Goal: Complete application form

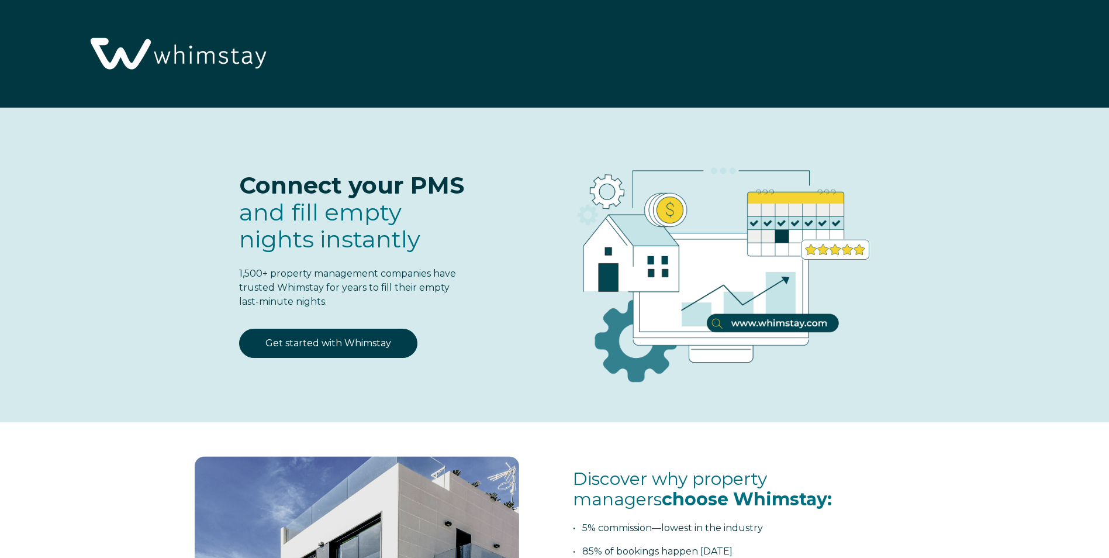
select select "US"
select select "Standard"
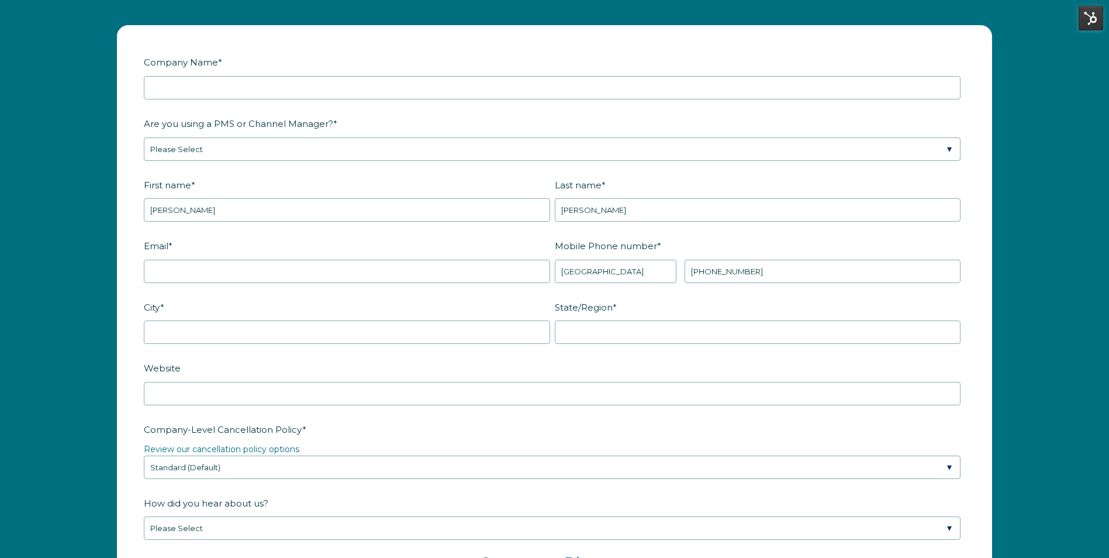
scroll to position [1564, 0]
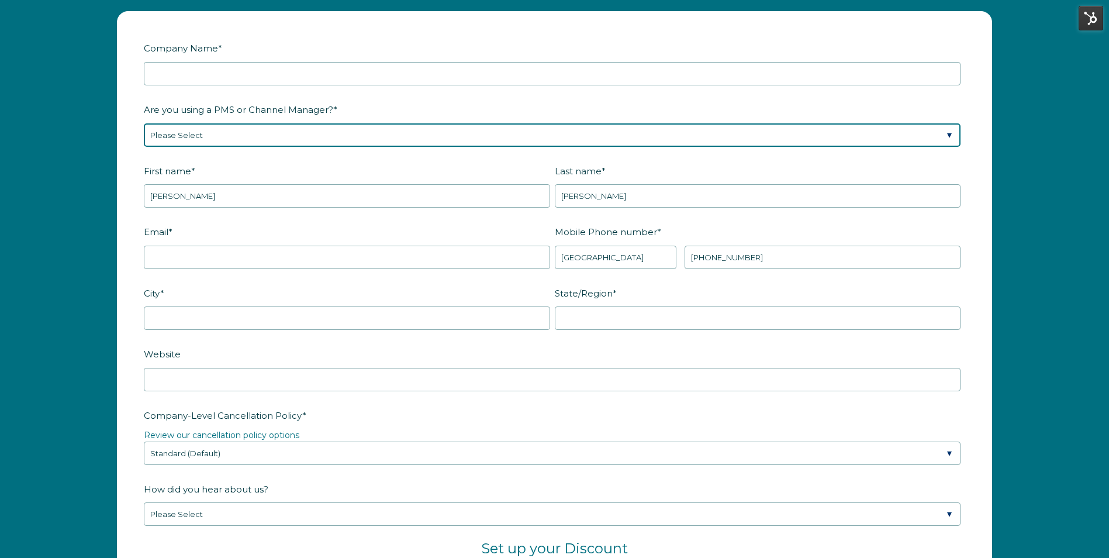
click at [692, 126] on select "Please Select Barefoot BookingPal Boost Brightside CiiRUS Escapia Guesty Hostaw…" at bounding box center [552, 134] width 817 height 23
select select "Track"
click at [144, 123] on select "Please Select Barefoot BookingPal Boost Brightside CiiRUS Escapia Guesty Hostaw…" at bounding box center [552, 134] width 817 height 23
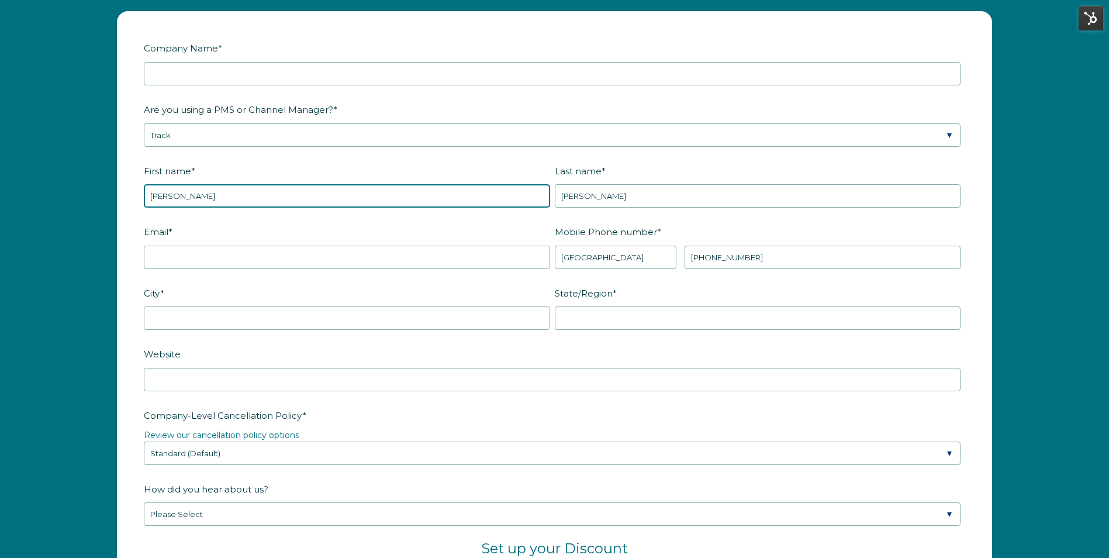
click at [358, 197] on input "[PERSON_NAME]" at bounding box center [347, 195] width 406 height 23
type input "Jessica"
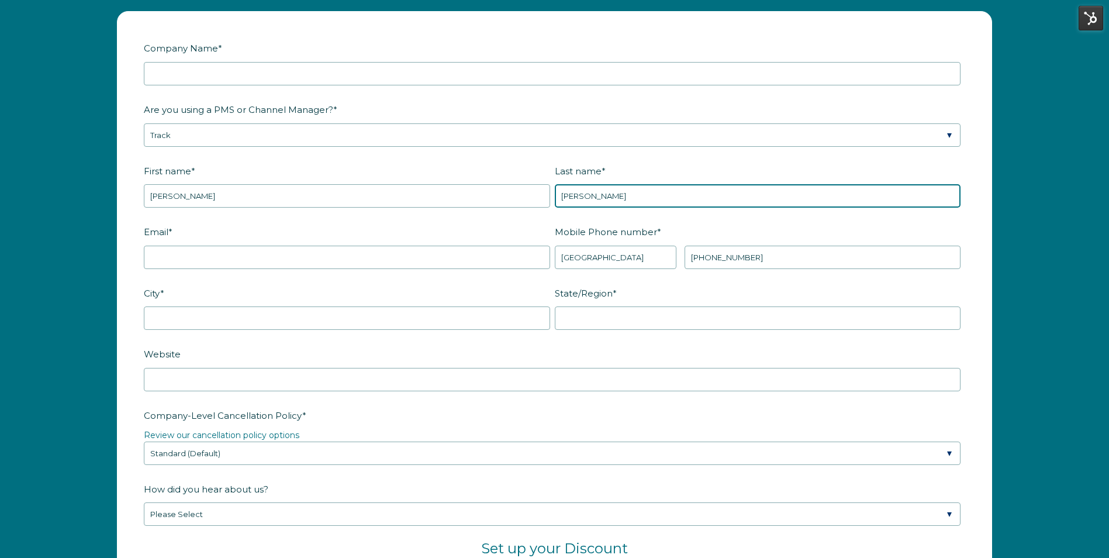
type input "Spinks"
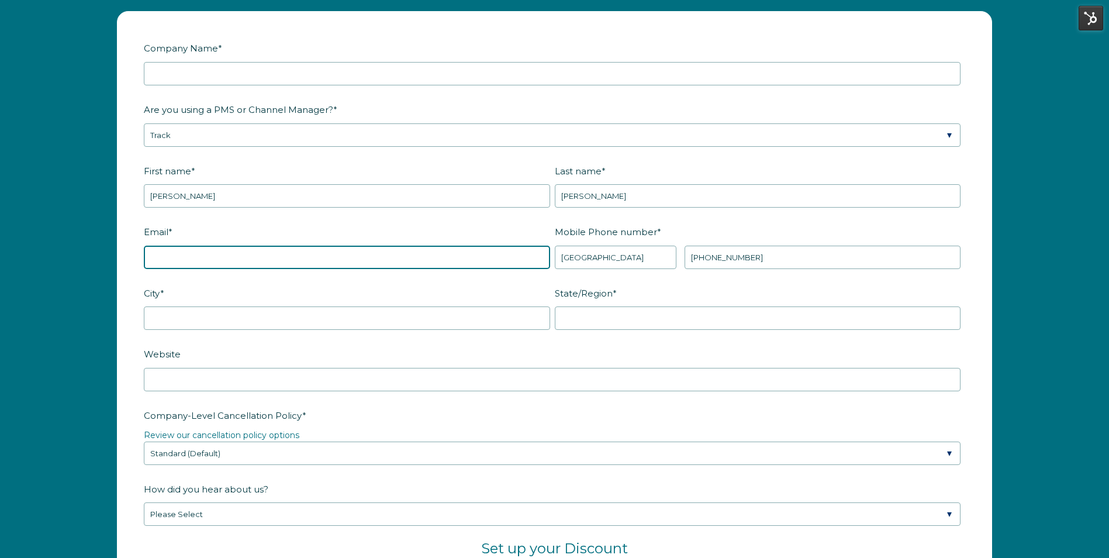
click at [168, 261] on input "Email *" at bounding box center [347, 257] width 406 height 23
type input "jspinks@awayday.com"
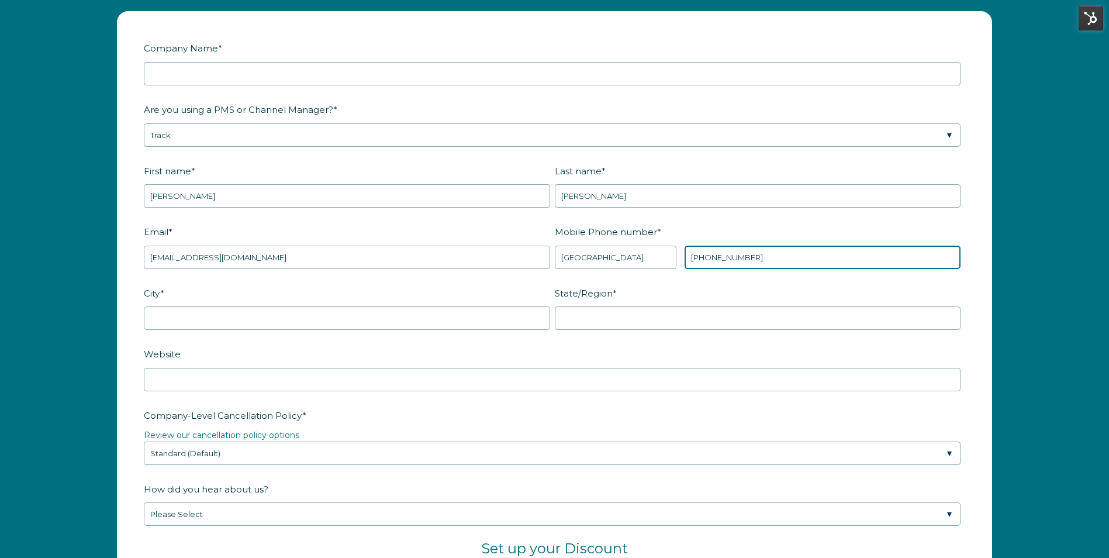
drag, startPoint x: 769, startPoint y: 264, endPoint x: 668, endPoint y: 246, distance: 102.7
click at [668, 246] on div "* Afghanistan (‫افغانستان‬‎) Albania (Shqipëri) Algeria (‫الجزائر‬‎) American S…" at bounding box center [758, 257] width 406 height 23
paste input "+1(222)343-4"
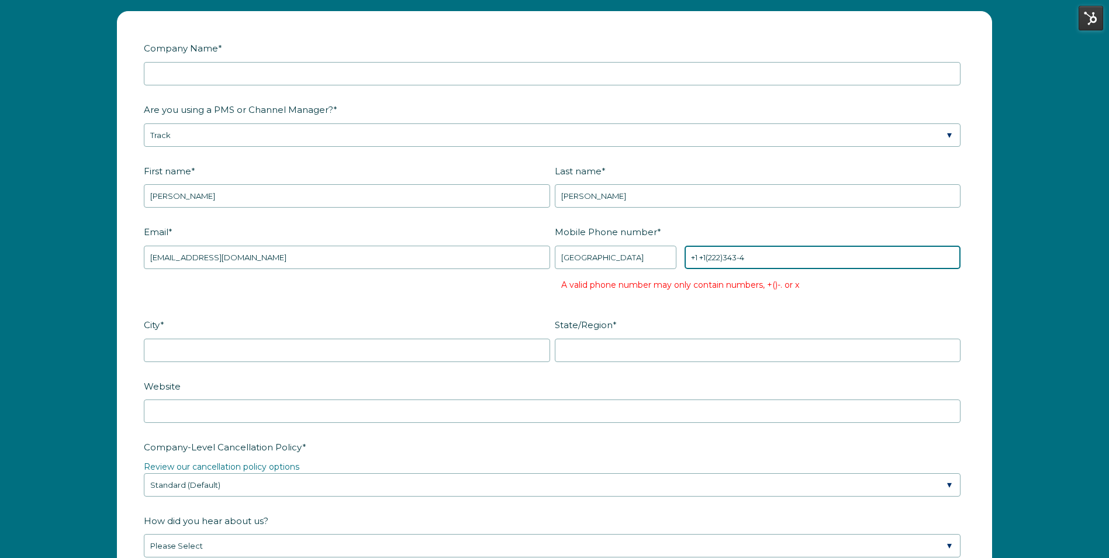
click at [706, 255] on input "+1 +1(222)343-4" at bounding box center [823, 257] width 276 height 23
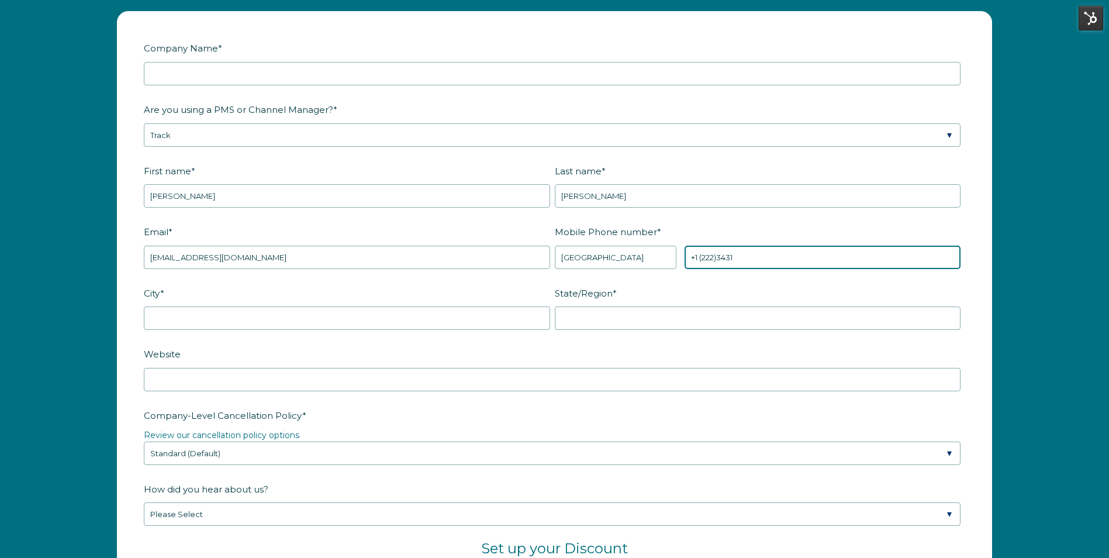
click at [702, 255] on input "+1 (222)3431" at bounding box center [823, 257] width 276 height 23
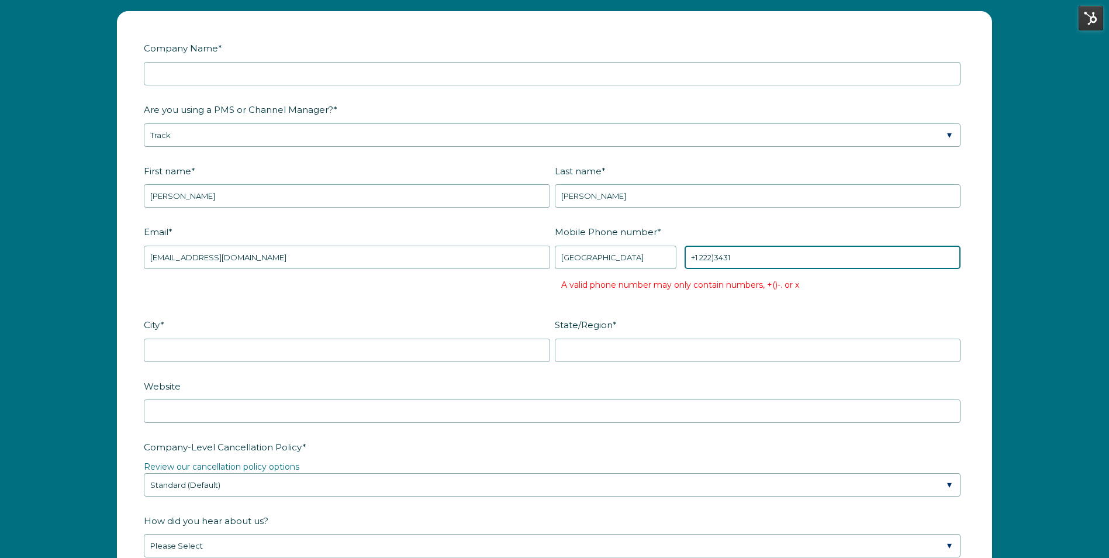
click at [716, 258] on input "+1 222)3431" at bounding box center [823, 257] width 276 height 23
click at [714, 255] on input "+1 222)3431" at bounding box center [823, 257] width 276 height 23
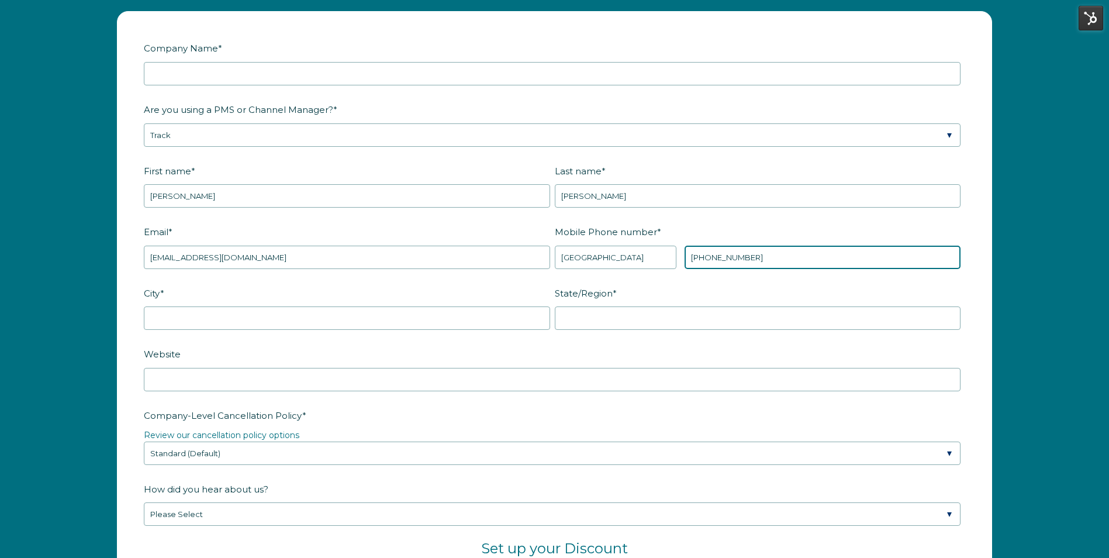
click at [695, 258] on input "+1 2223431" at bounding box center [823, 257] width 276 height 23
click at [699, 258] on input "+1 2223431" at bounding box center [823, 257] width 276 height 23
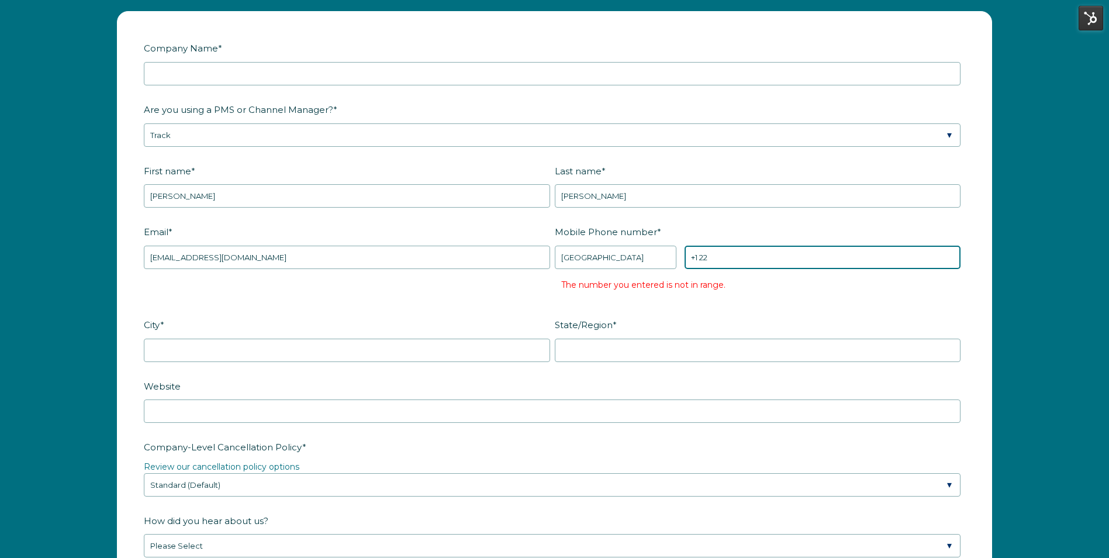
click at [717, 253] on input "+1 22" at bounding box center [823, 257] width 276 height 23
click at [717, 254] on input "+1" at bounding box center [823, 257] width 276 height 23
click at [705, 254] on input "+1" at bounding box center [823, 257] width 276 height 23
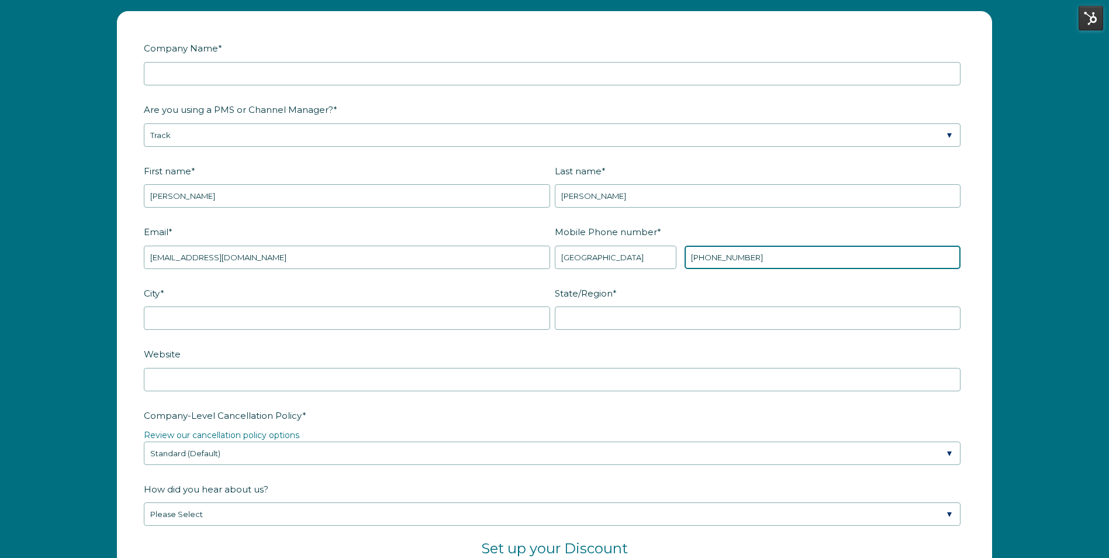
click at [782, 249] on input "+1 2223431" at bounding box center [823, 257] width 276 height 23
paste input "1800-633-8388"
click at [703, 258] on input "+1 1800-633-8388" at bounding box center [823, 257] width 276 height 23
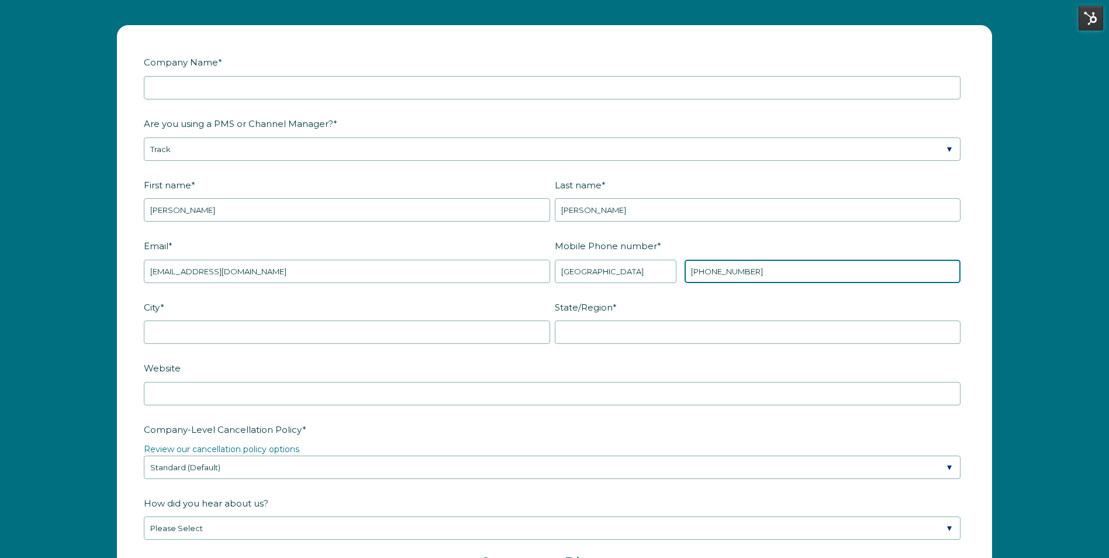
scroll to position [1540, 0]
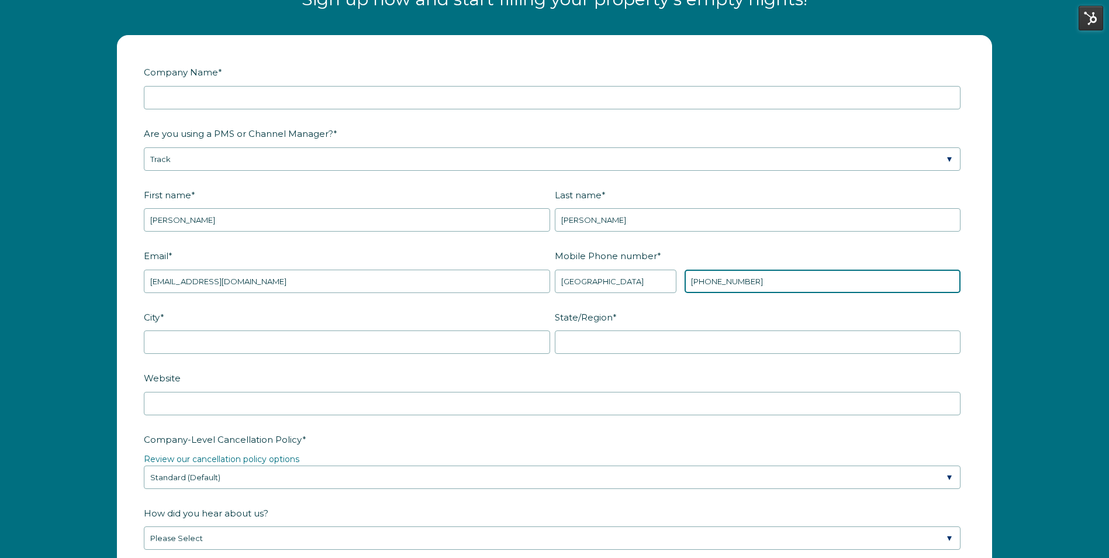
drag, startPoint x: 758, startPoint y: 282, endPoint x: 631, endPoint y: 256, distance: 129.6
click at [631, 256] on div "Mobile Phone number * * Afghanistan (‫افغانستان‬‎) Albania (Shqipëri) Algeria (…" at bounding box center [760, 269] width 411 height 47
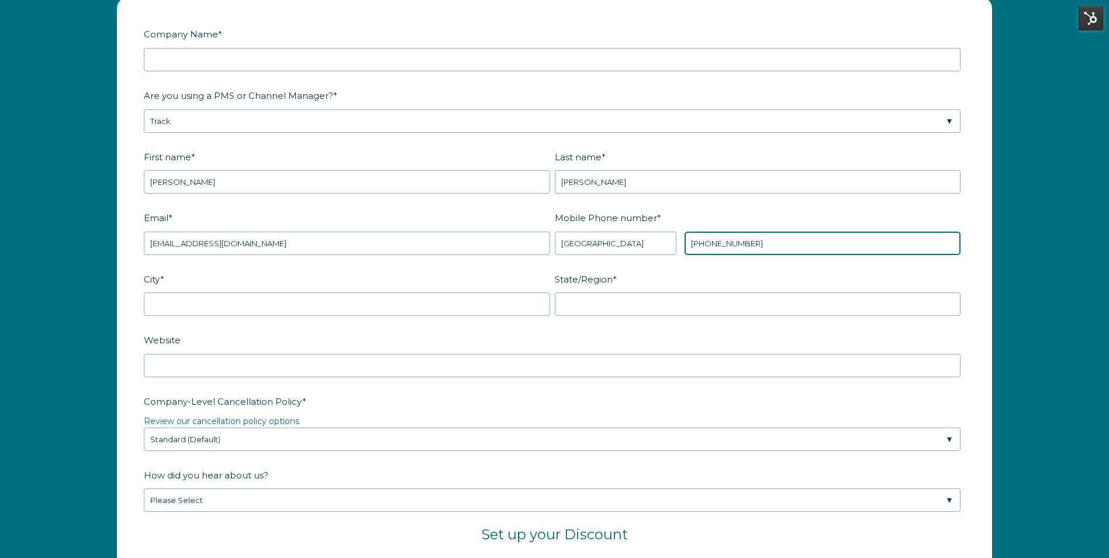
paste input "2223434"
type input "+1 2223434"
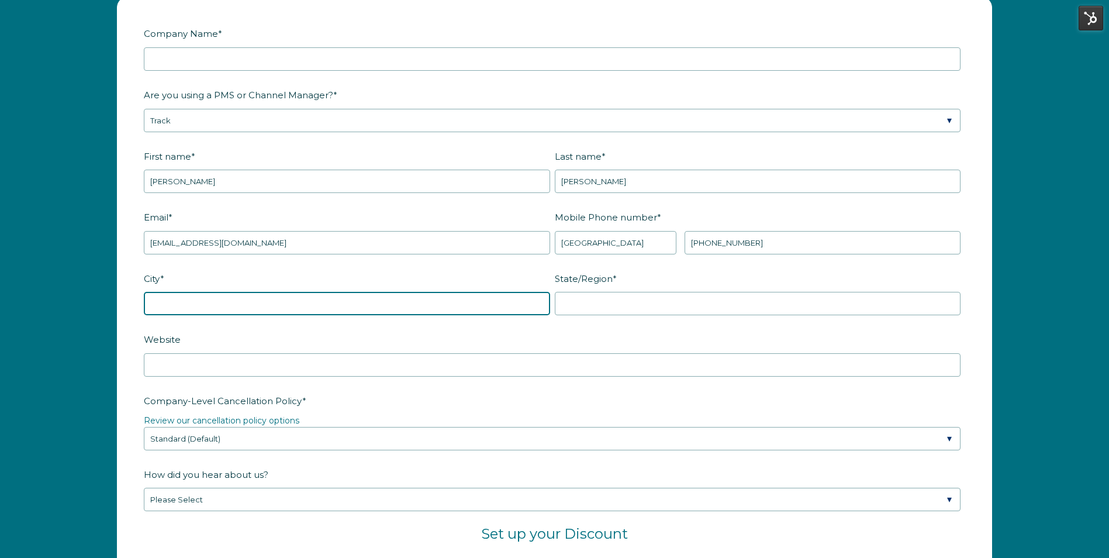
click at [296, 306] on input "City *" at bounding box center [347, 303] width 406 height 23
click at [281, 309] on input "City *" at bounding box center [347, 303] width 406 height 23
paste input "Breckenridge"
type input "Breckenridge"
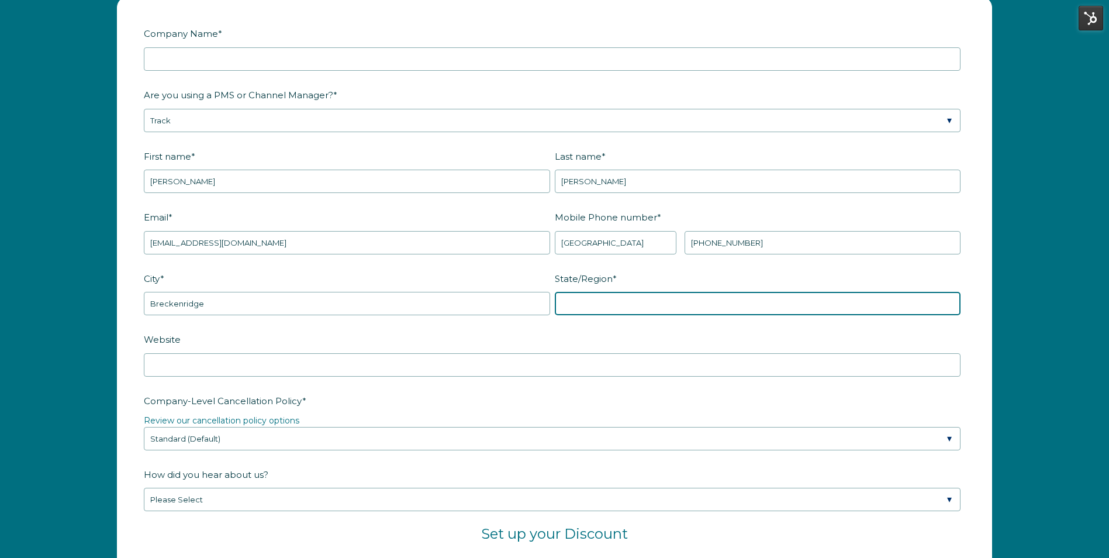
click at [587, 300] on input "State/Region *" at bounding box center [758, 303] width 406 height 23
click at [612, 305] on input "State/Region *" at bounding box center [758, 303] width 406 height 23
type input "Colorado"
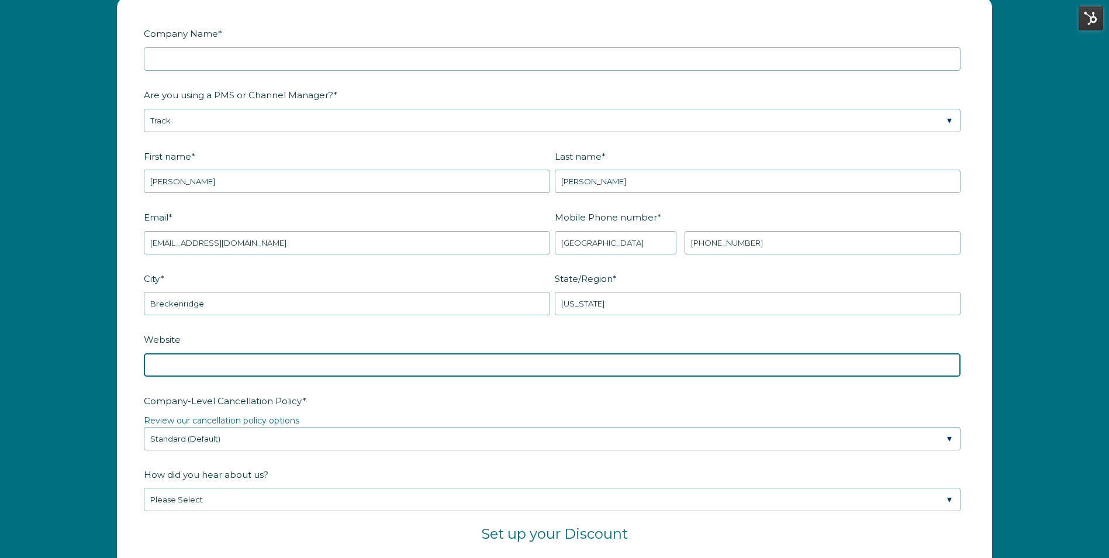
click at [310, 359] on input "Website" at bounding box center [552, 364] width 817 height 23
paste input "https://www.skicountry.com/"
type input "https://www.skicountry.com/"
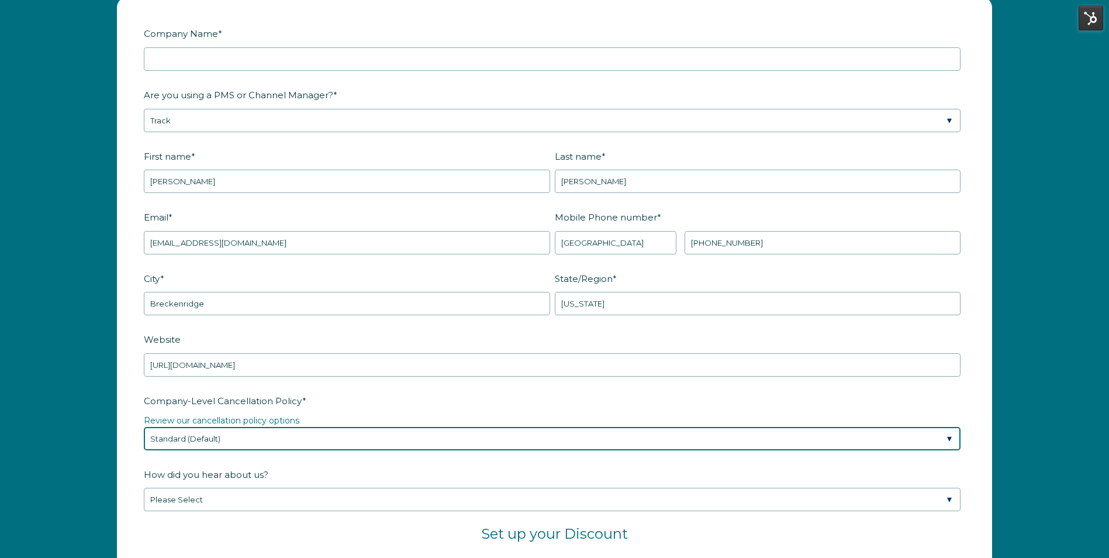
click at [271, 434] on select "Please Select Partial Standard (Default) Moderate Strict" at bounding box center [552, 438] width 817 height 23
select select "Moderate"
click at [144, 427] on select "Please Select Partial Standard (Default) Moderate Strict" at bounding box center [552, 438] width 817 height 23
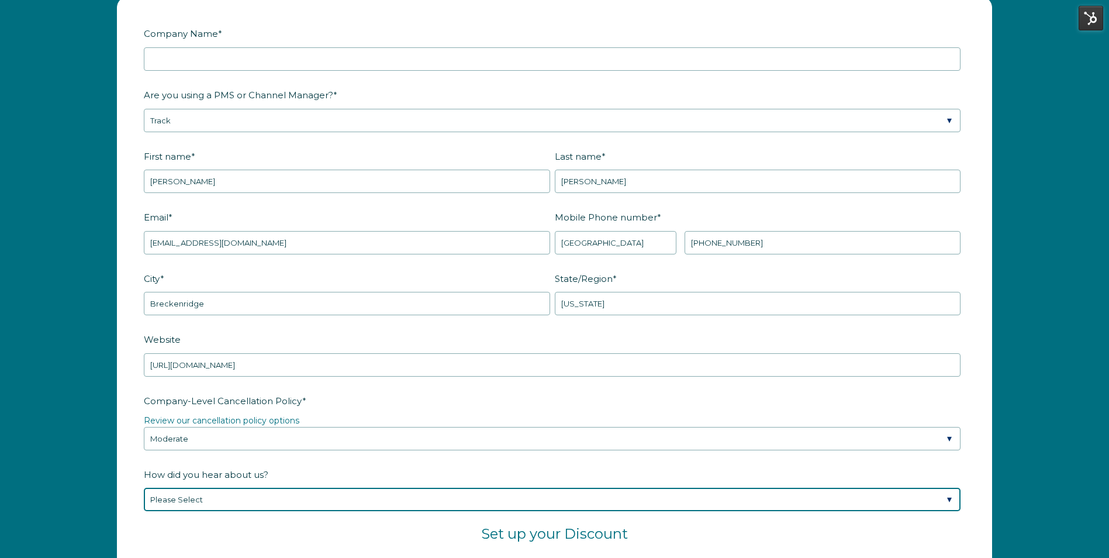
click at [233, 506] on select "Please Select Found Whimstay through a Google search Spoke to a Whimstay salesp…" at bounding box center [552, 499] width 817 height 23
click at [217, 510] on select "Please Select Found Whimstay through a Google search Spoke to a Whimstay salesp…" at bounding box center [552, 499] width 817 height 23
select select "Whimstay Sales"
click at [144, 488] on select "Please Select Found Whimstay through a Google search Spoke to a Whimstay salesp…" at bounding box center [552, 499] width 817 height 23
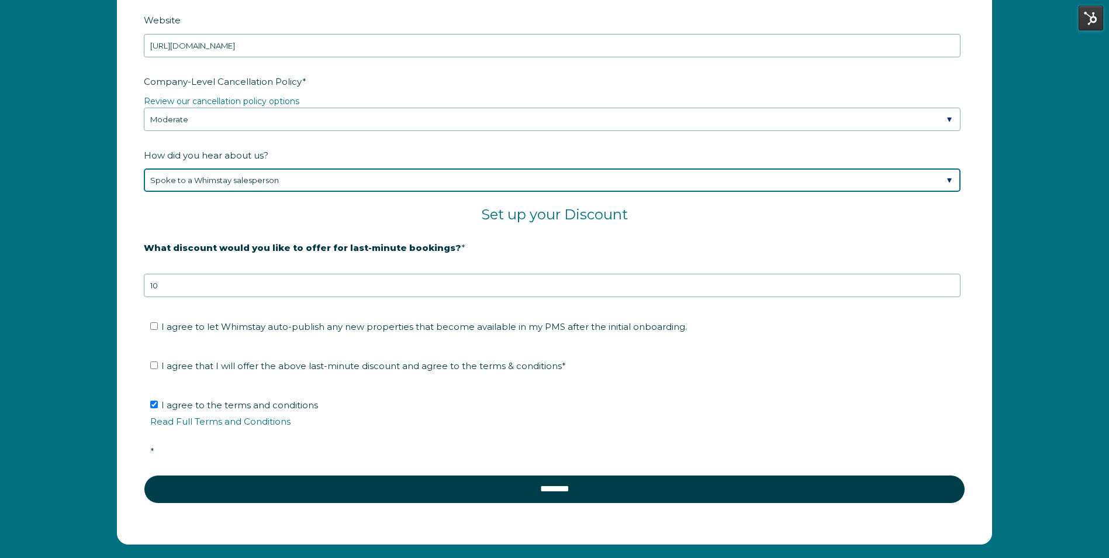
scroll to position [1935, 0]
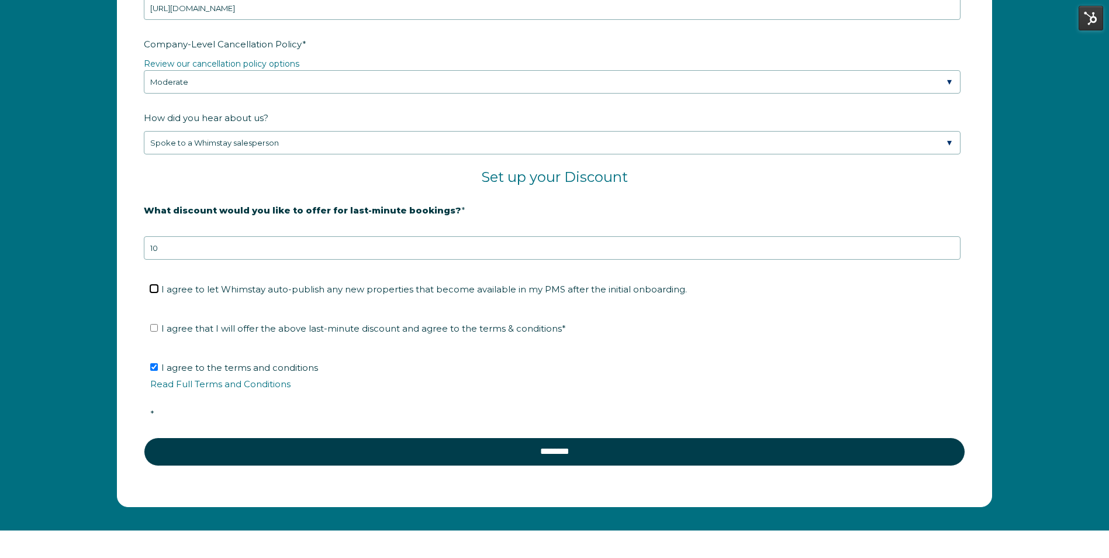
click at [154, 288] on input "I agree to let Whimstay auto-publish any new properties that become available i…" at bounding box center [154, 289] width 8 height 8
checkbox input "true"
click at [156, 331] on input "I agree that I will offer the above last-minute discount and agree to the terms…" at bounding box center [154, 328] width 8 height 8
checkbox input "true"
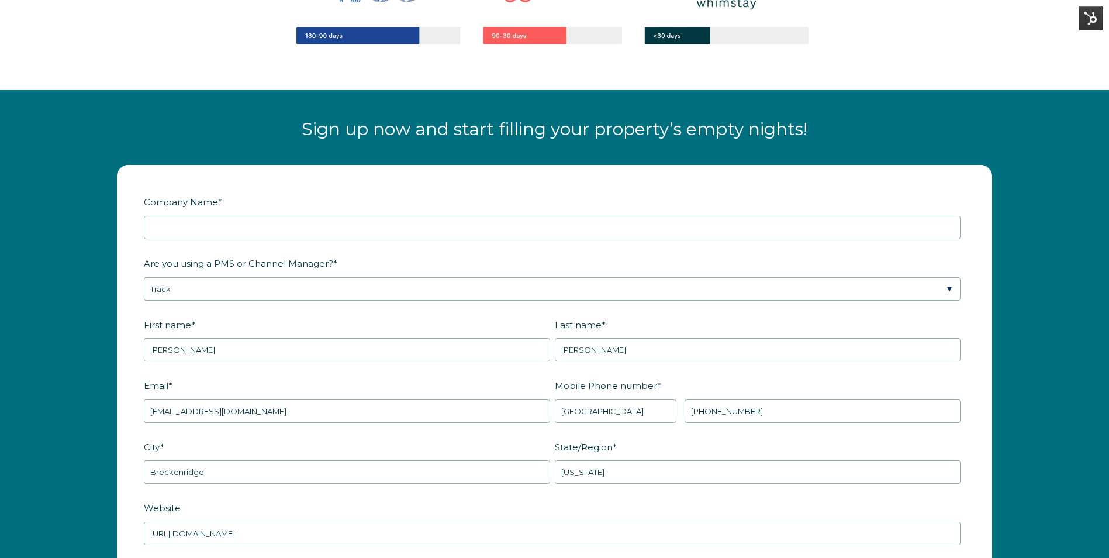
scroll to position [1414, 0]
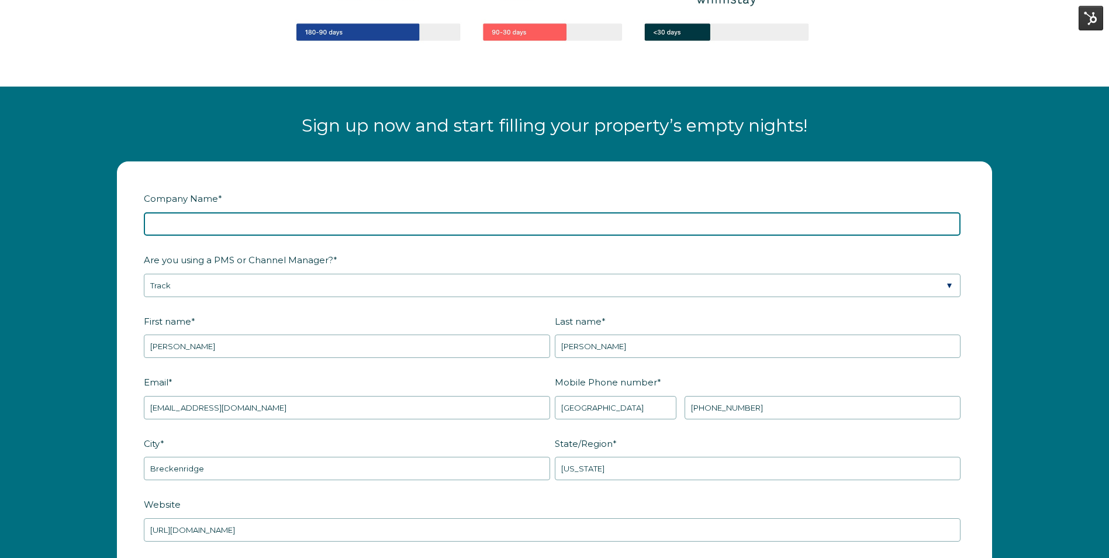
click at [335, 217] on input "Company Name *" at bounding box center [552, 223] width 817 height 23
paste input "Ski Country Resorts"
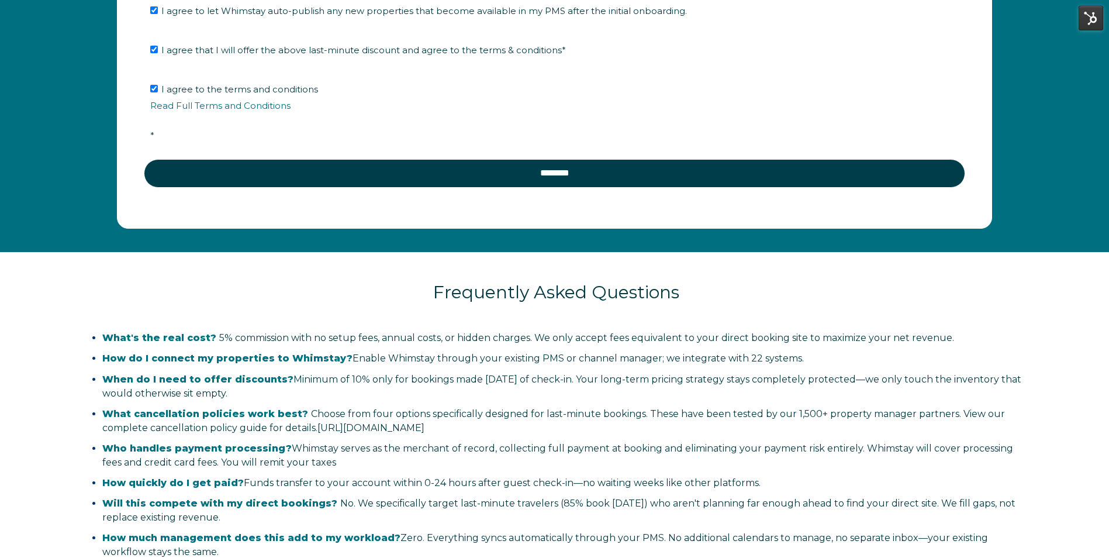
scroll to position [2361, 0]
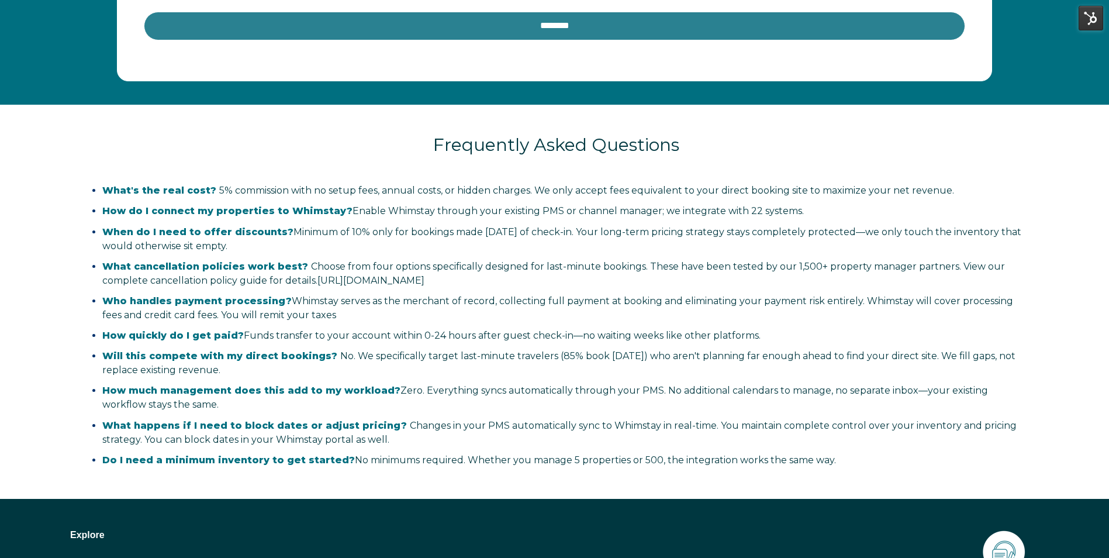
type input "Ski Country Resorts"
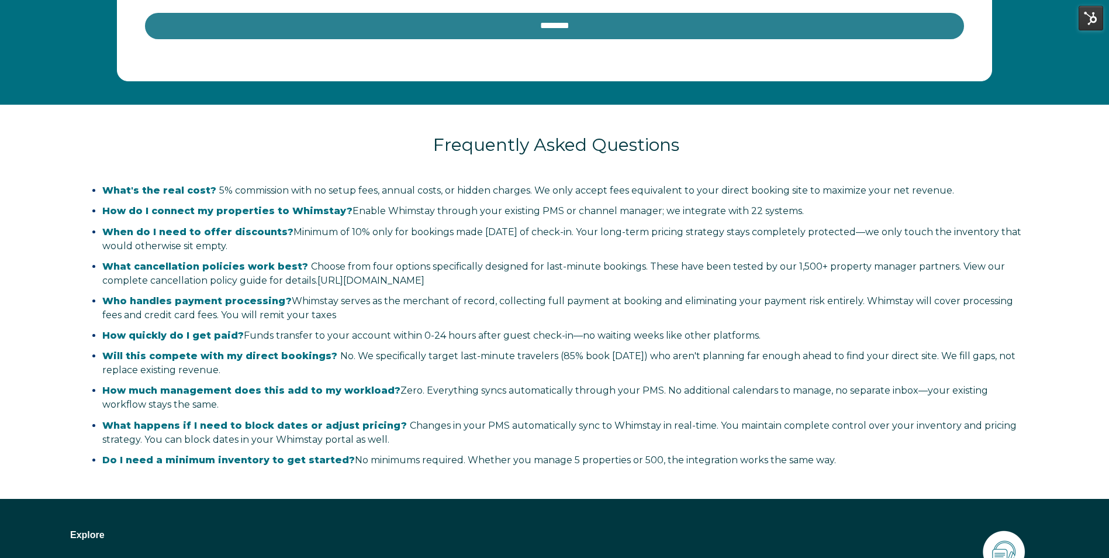
click at [682, 33] on input "********" at bounding box center [554, 26] width 821 height 28
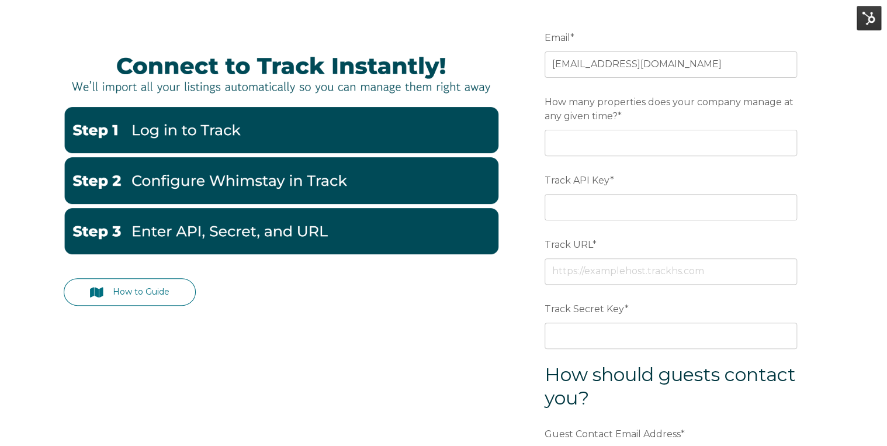
scroll to position [121, 0]
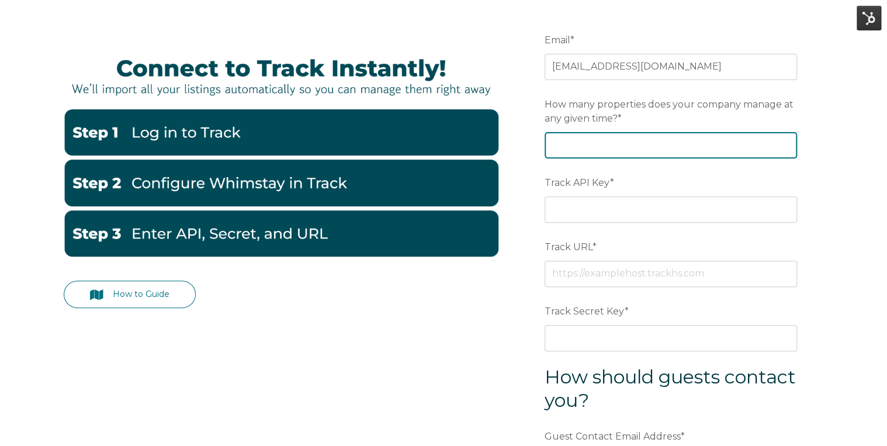
click at [704, 147] on input "How many properties does your company manage at any given time? *" at bounding box center [671, 145] width 253 height 26
type input "20"
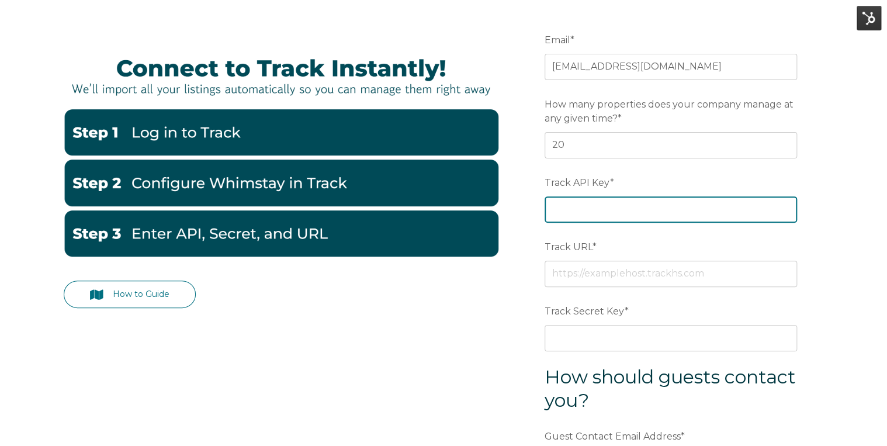
click at [680, 204] on input "Track API Key *" at bounding box center [671, 209] width 253 height 26
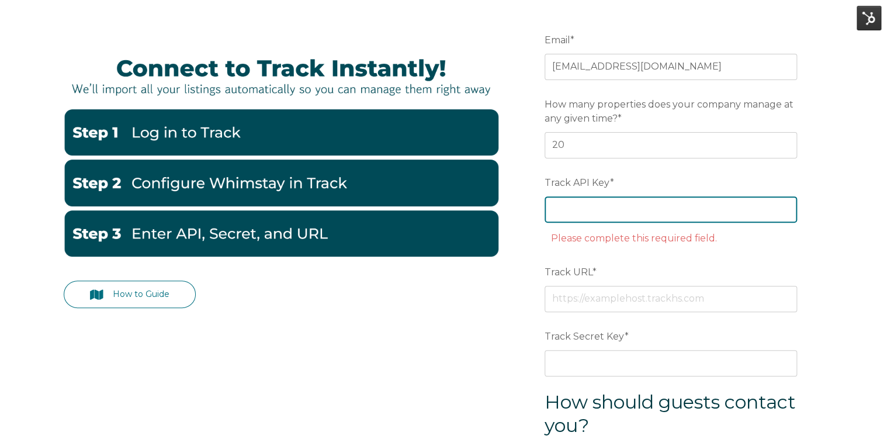
click at [583, 208] on input "Track API Key *" at bounding box center [671, 209] width 253 height 26
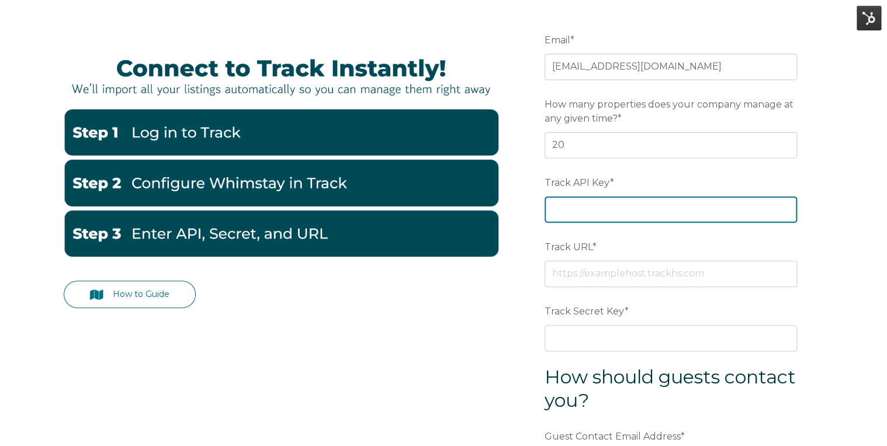
paste input "6f7990de62f06a4ef3ea81e21de3a846"
type input "6f7990de62f06a4ef3ea81e21de3a846"
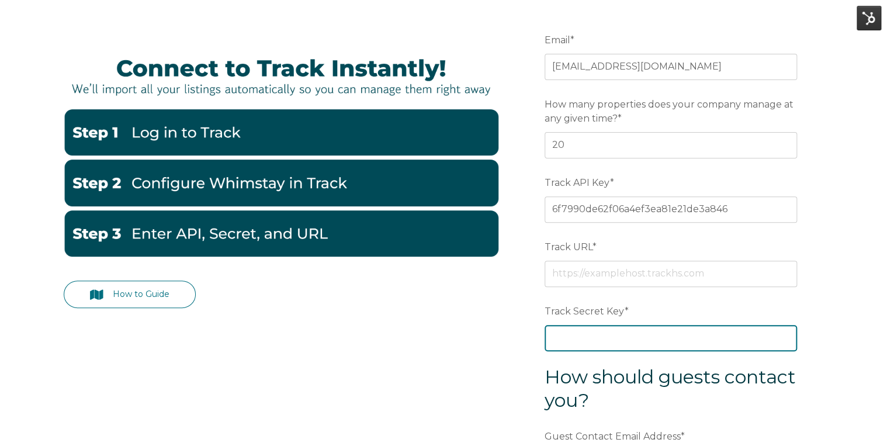
click at [600, 338] on input "Track Secret Key *" at bounding box center [671, 338] width 253 height 26
paste input "12154b3ff08a8d17db2962849a90709d"
type input "12154b3ff08a8d17db2962849a90709d"
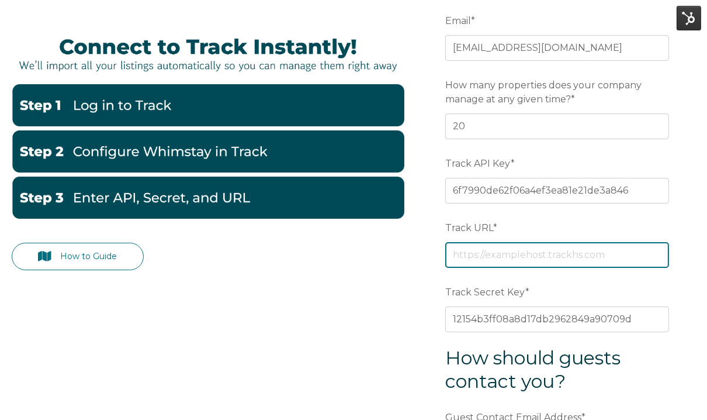
click at [488, 249] on input "Track URL *" at bounding box center [557, 255] width 224 height 26
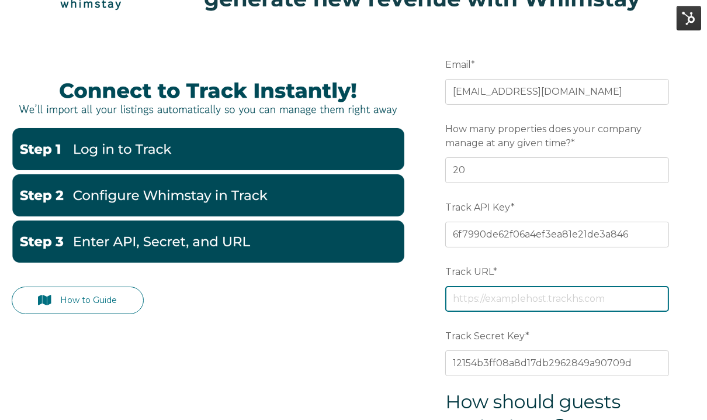
scroll to position [78, 0]
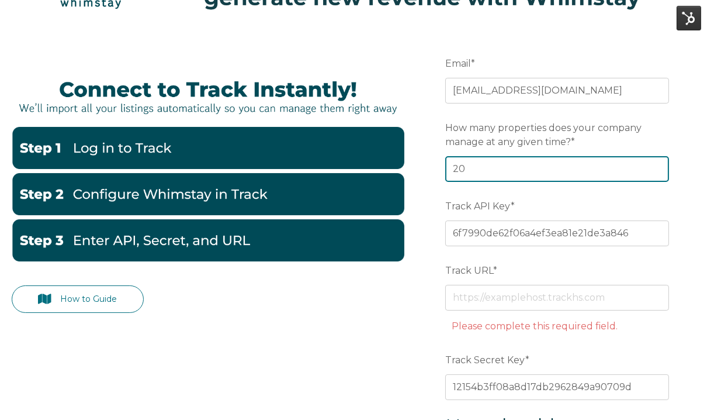
click at [550, 171] on input "20" at bounding box center [557, 169] width 224 height 26
type input "2"
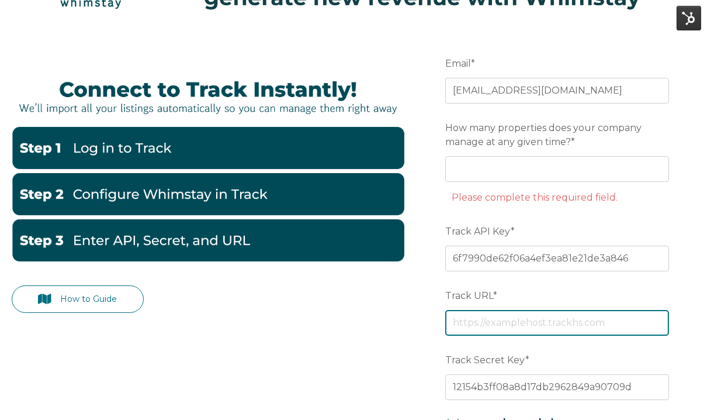
click at [484, 315] on input "Track URL *" at bounding box center [557, 323] width 224 height 26
paste input "https://skicountry.trackhs.com/"
type input "https://skicountry.trackhs.com/"
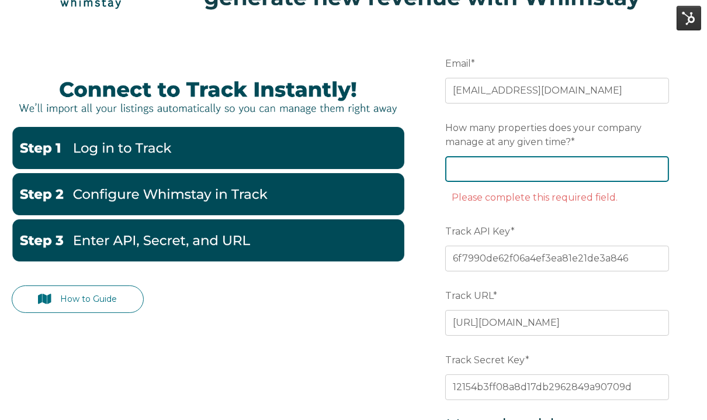
click at [470, 167] on input "How many properties does your company manage at any given time? *" at bounding box center [557, 169] width 224 height 26
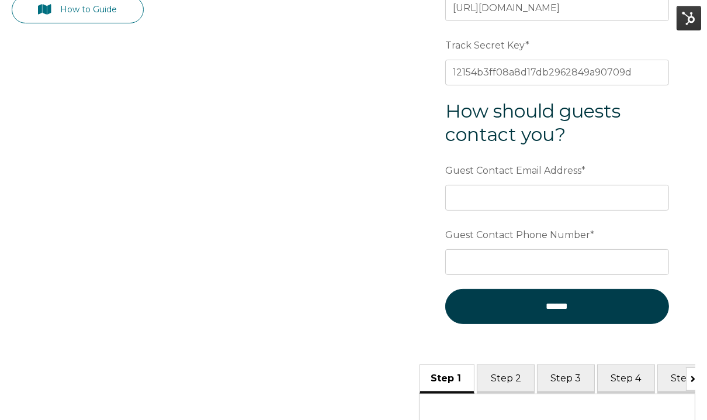
scroll to position [364, 0]
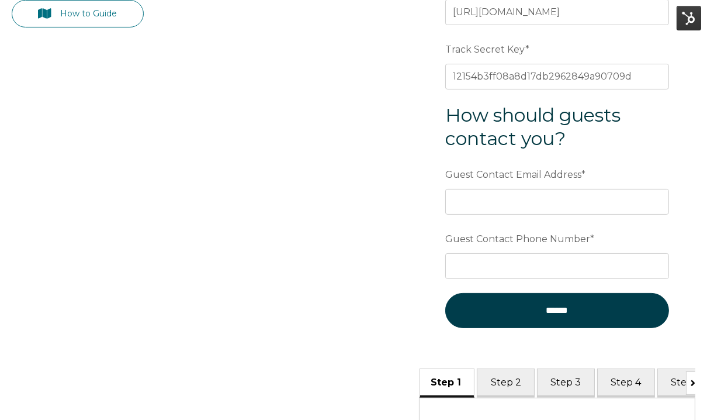
type input "137"
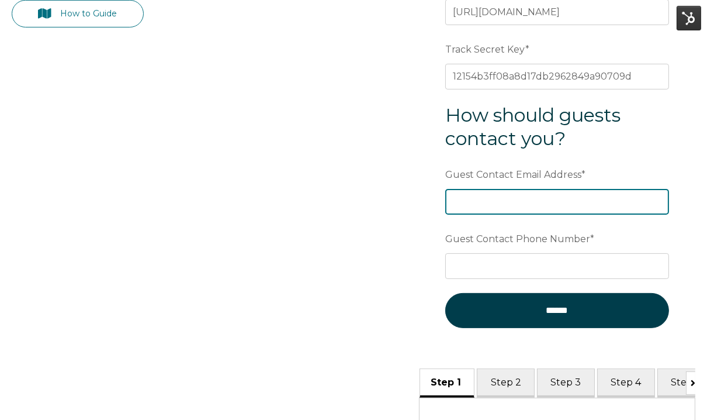
click at [500, 194] on input "Guest Contact Email Address *" at bounding box center [557, 202] width 224 height 26
type input "info@skicountryresorts.com"
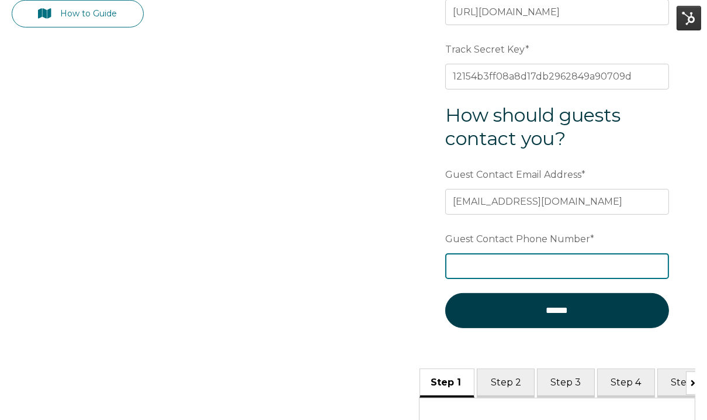
click at [509, 253] on input "Guest Contact Phone Number *" at bounding box center [557, 266] width 224 height 26
click at [470, 262] on input "998765432" at bounding box center [557, 266] width 224 height 26
click at [487, 259] on input "998765432" at bounding box center [557, 266] width 224 height 26
click at [512, 260] on input "998765432" at bounding box center [557, 266] width 224 height 26
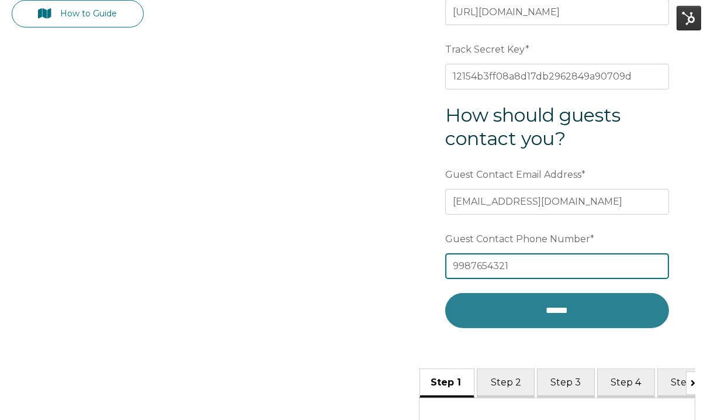
type input "9987654321"
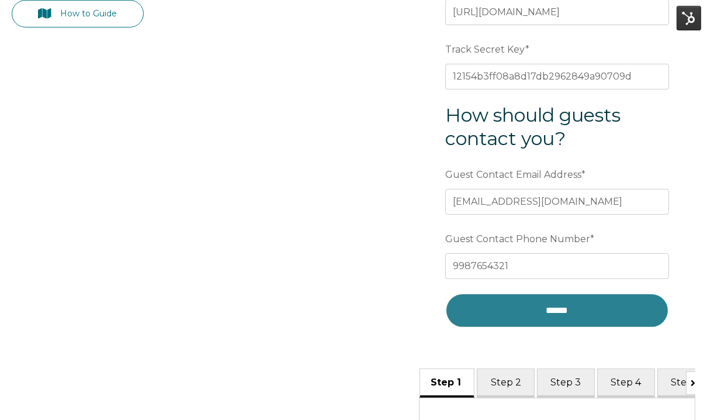
click at [565, 308] on input "******" at bounding box center [557, 310] width 224 height 35
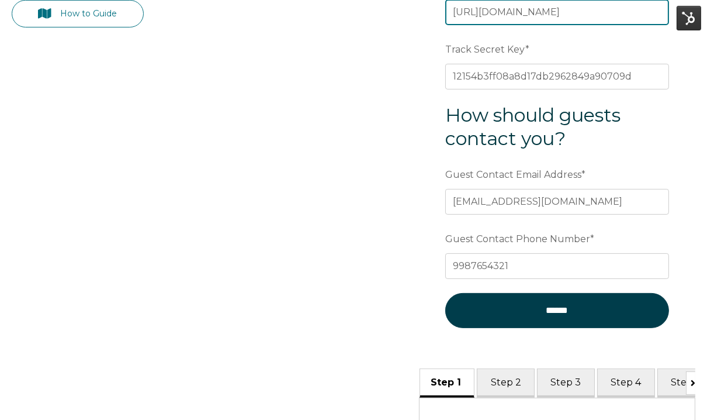
click at [610, 8] on input "https://skicountry.trackhs.com/" at bounding box center [557, 12] width 224 height 26
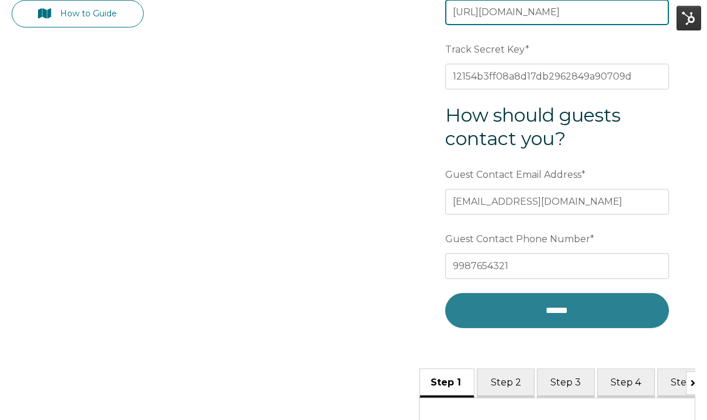
type input "https://skicountry.trackhs.com"
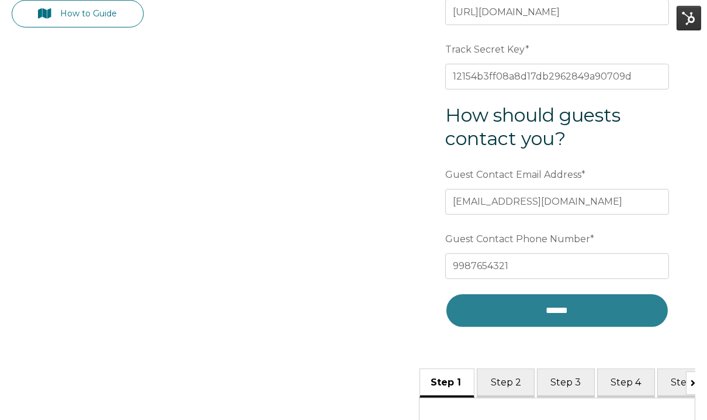
click at [550, 310] on input "******" at bounding box center [557, 310] width 224 height 35
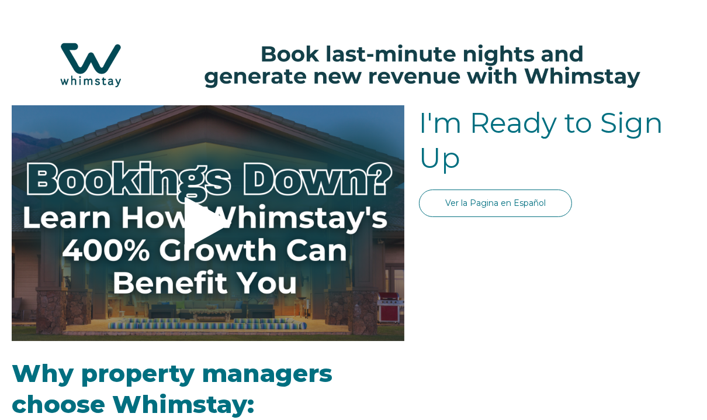
select select "US"
select select "Standard"
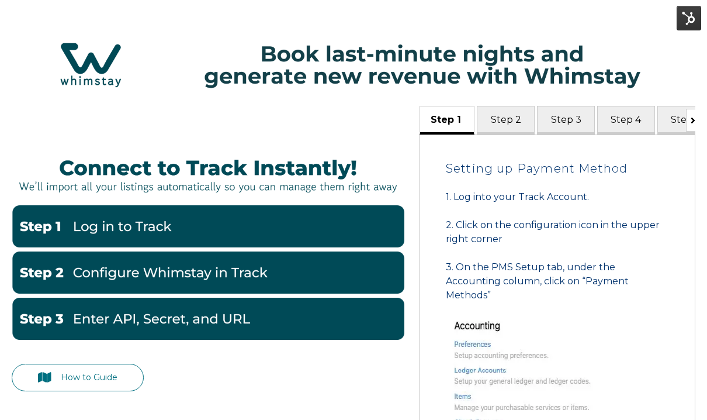
scroll to position [364, 0]
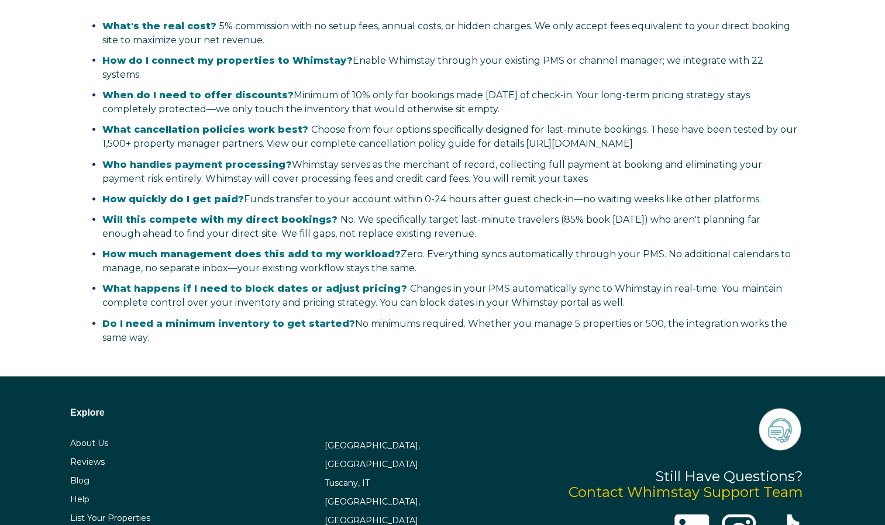
select select "US"
select select "Standard"
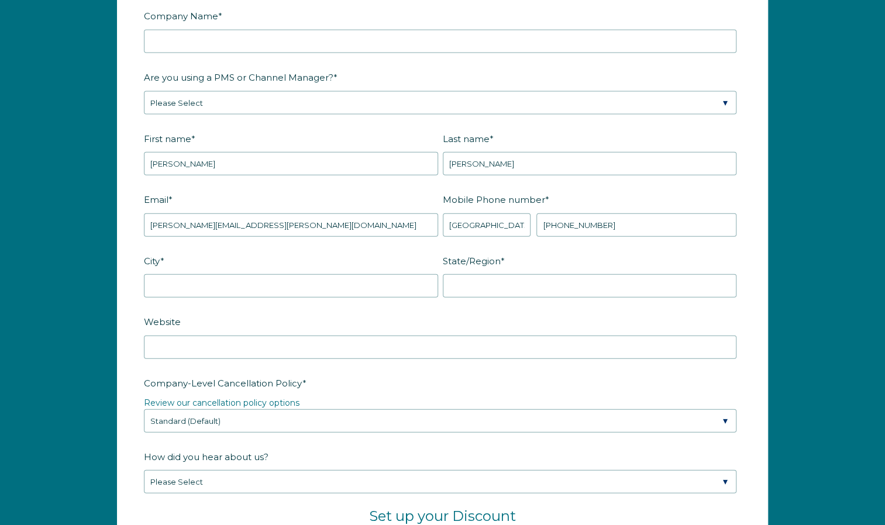
scroll to position [1492, 0]
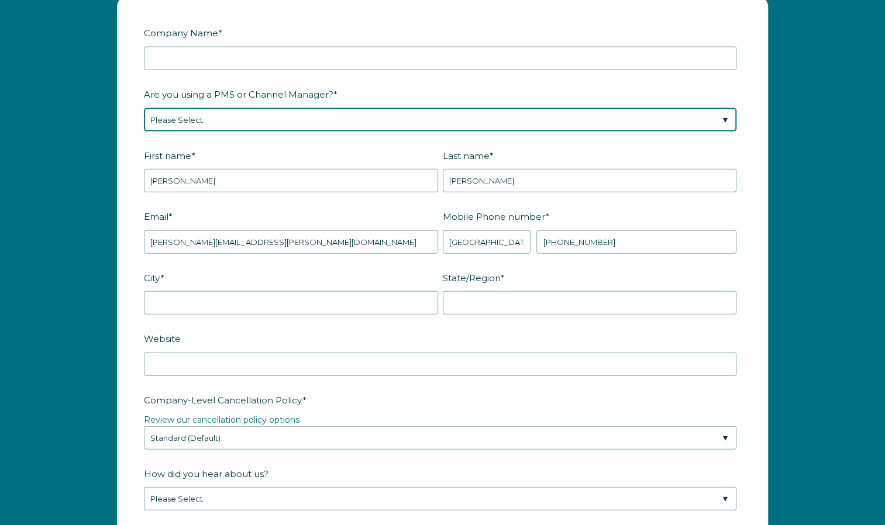
click at [703, 128] on select "Please Select Barefoot BookingPal Boost Brightside CiiRUS Escapia Guesty Hostaw…" at bounding box center [440, 119] width 592 height 23
select select "Guesty"
click at [144, 108] on select "Please Select Barefoot BookingPal Boost Brightside CiiRUS Escapia Guesty Hostaw…" at bounding box center [440, 119] width 592 height 23
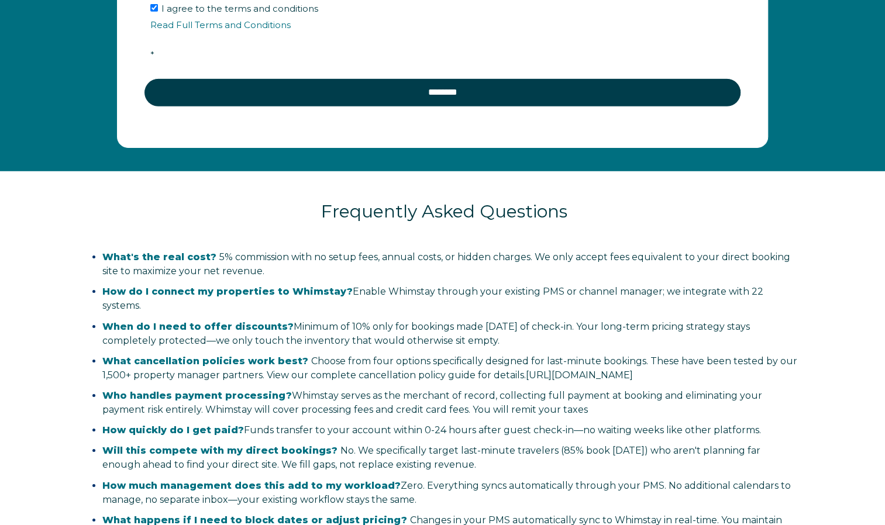
scroll to position [2293, 0]
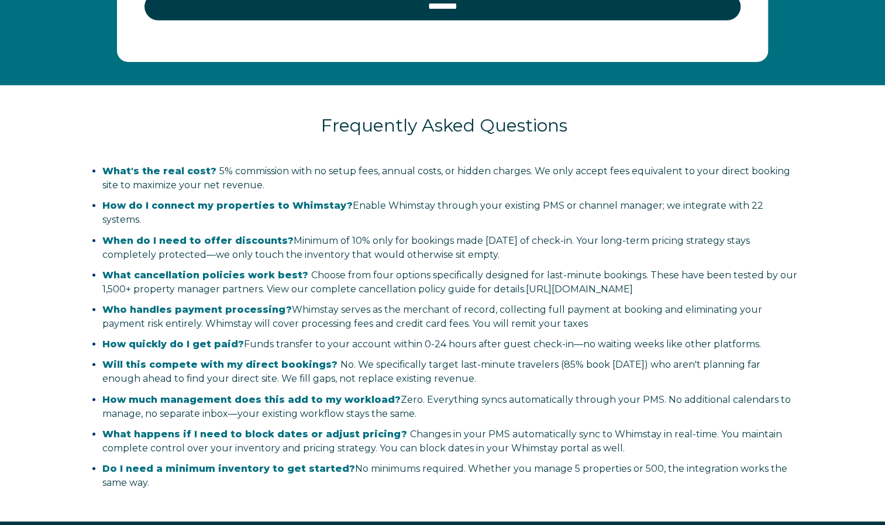
click at [755, 242] on ul "What's the real cost? 5% commission with no setup fees, annual costs, or hidden…" at bounding box center [444, 327] width 724 height 326
